Goal: Transaction & Acquisition: Purchase product/service

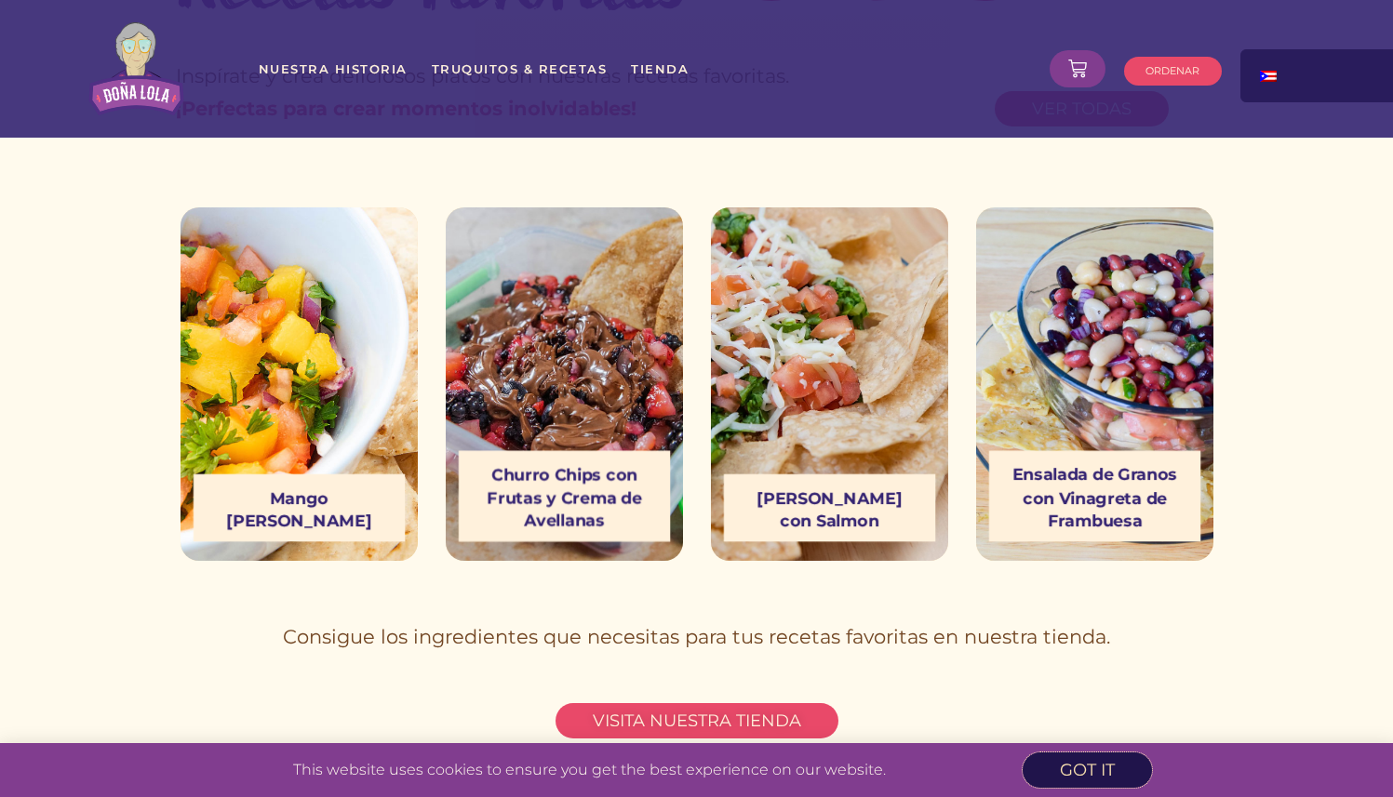
scroll to position [5099, 0]
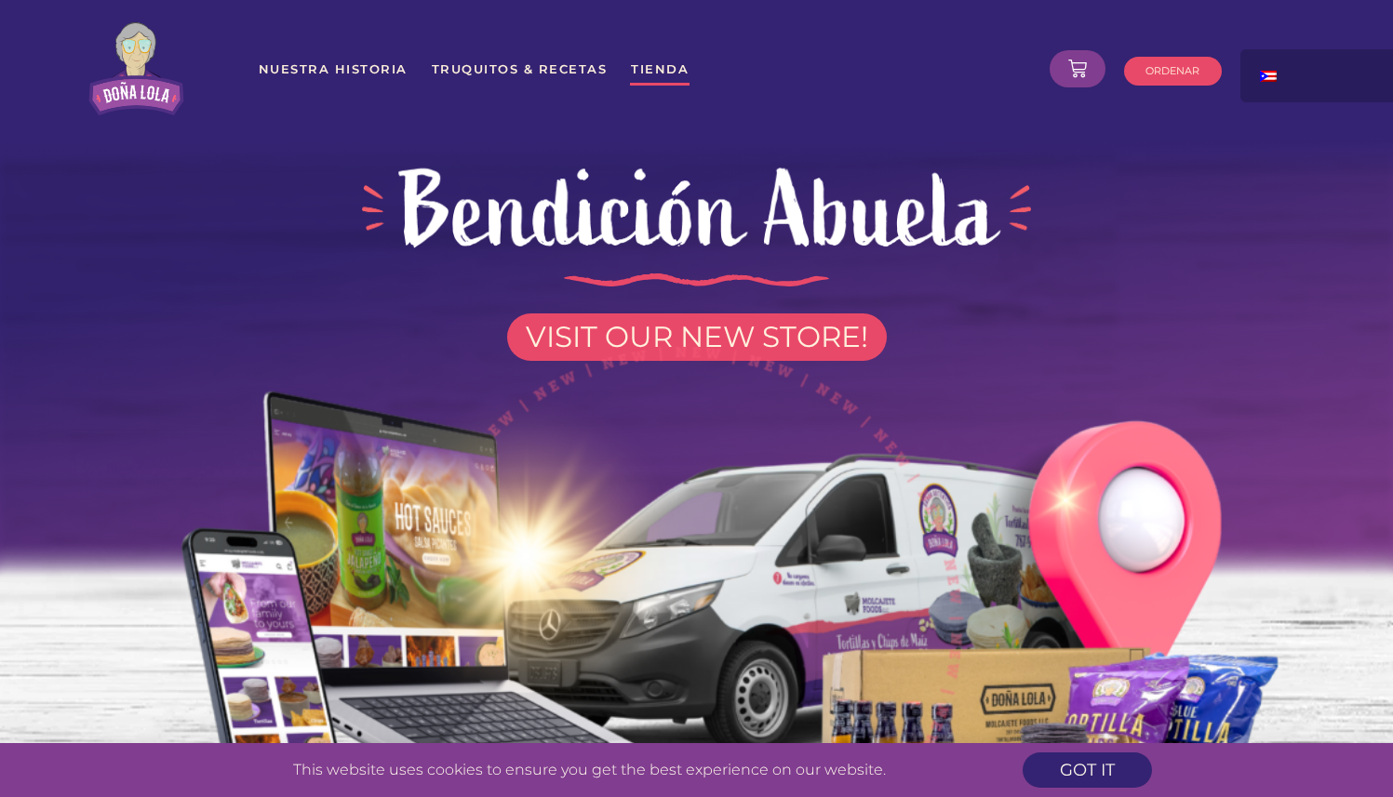
click at [650, 68] on link "Tienda" at bounding box center [660, 68] width 60 height 33
click at [1110, 765] on span "got it" at bounding box center [1087, 770] width 55 height 17
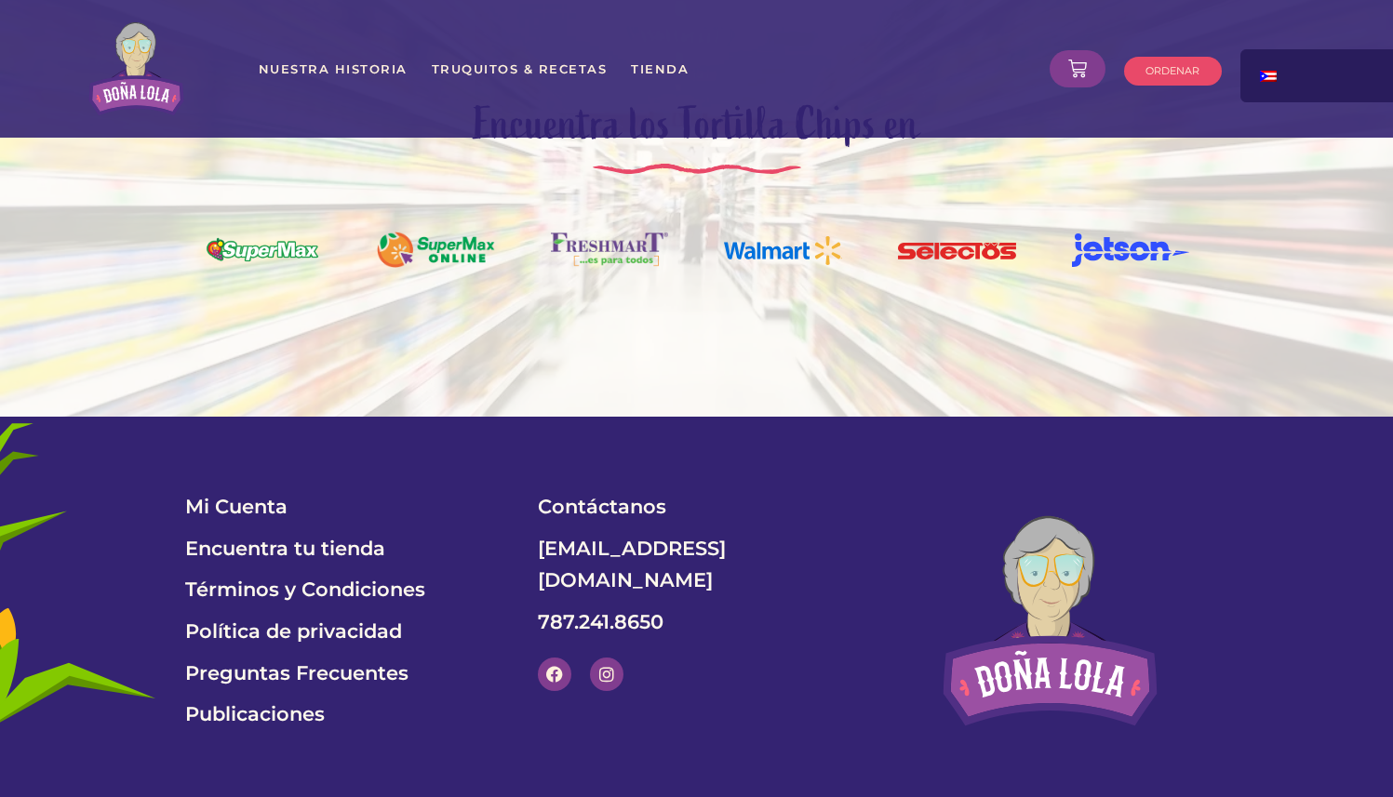
scroll to position [6391, 0]
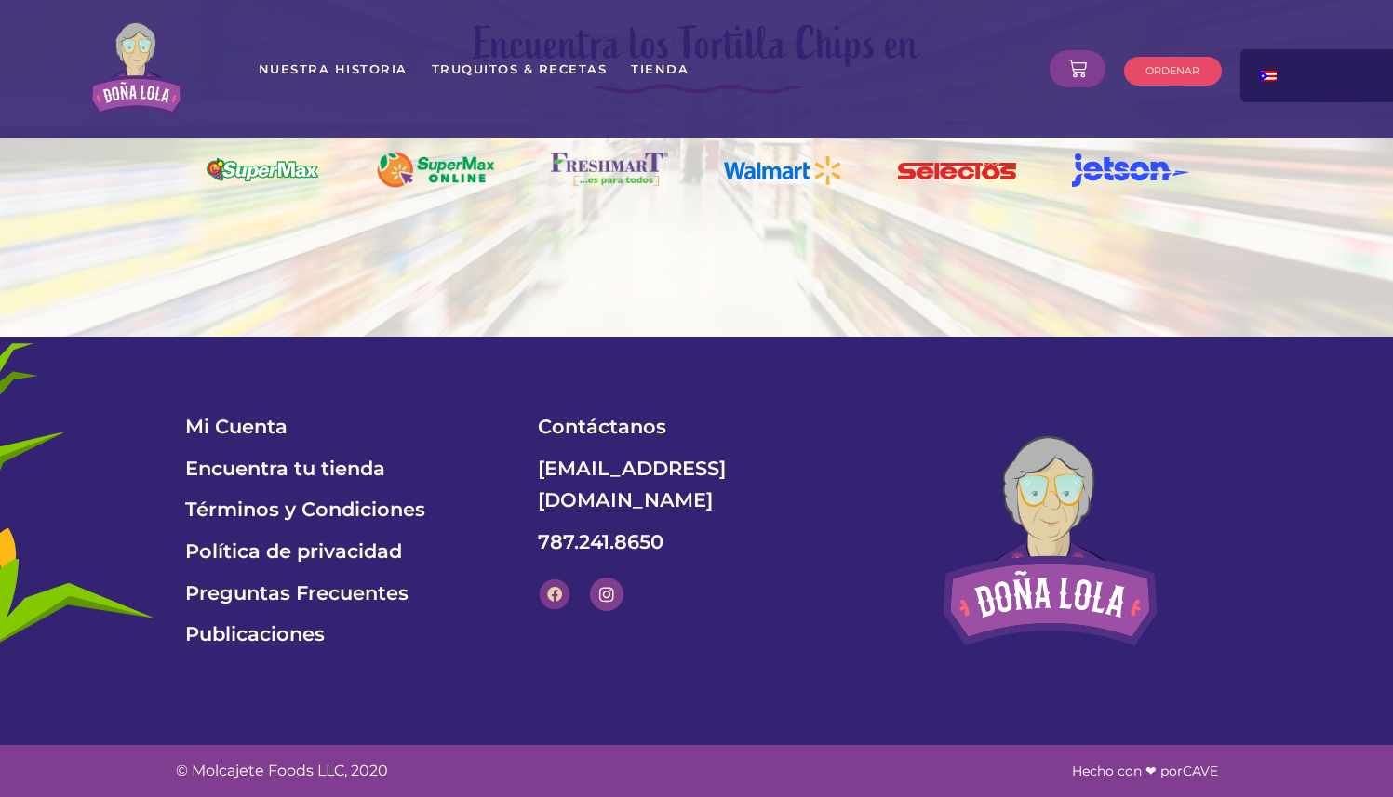
click at [564, 579] on link "Facebook" at bounding box center [555, 594] width 30 height 30
click at [610, 587] on icon at bounding box center [606, 594] width 15 height 15
